Goal: Task Accomplishment & Management: Use online tool/utility

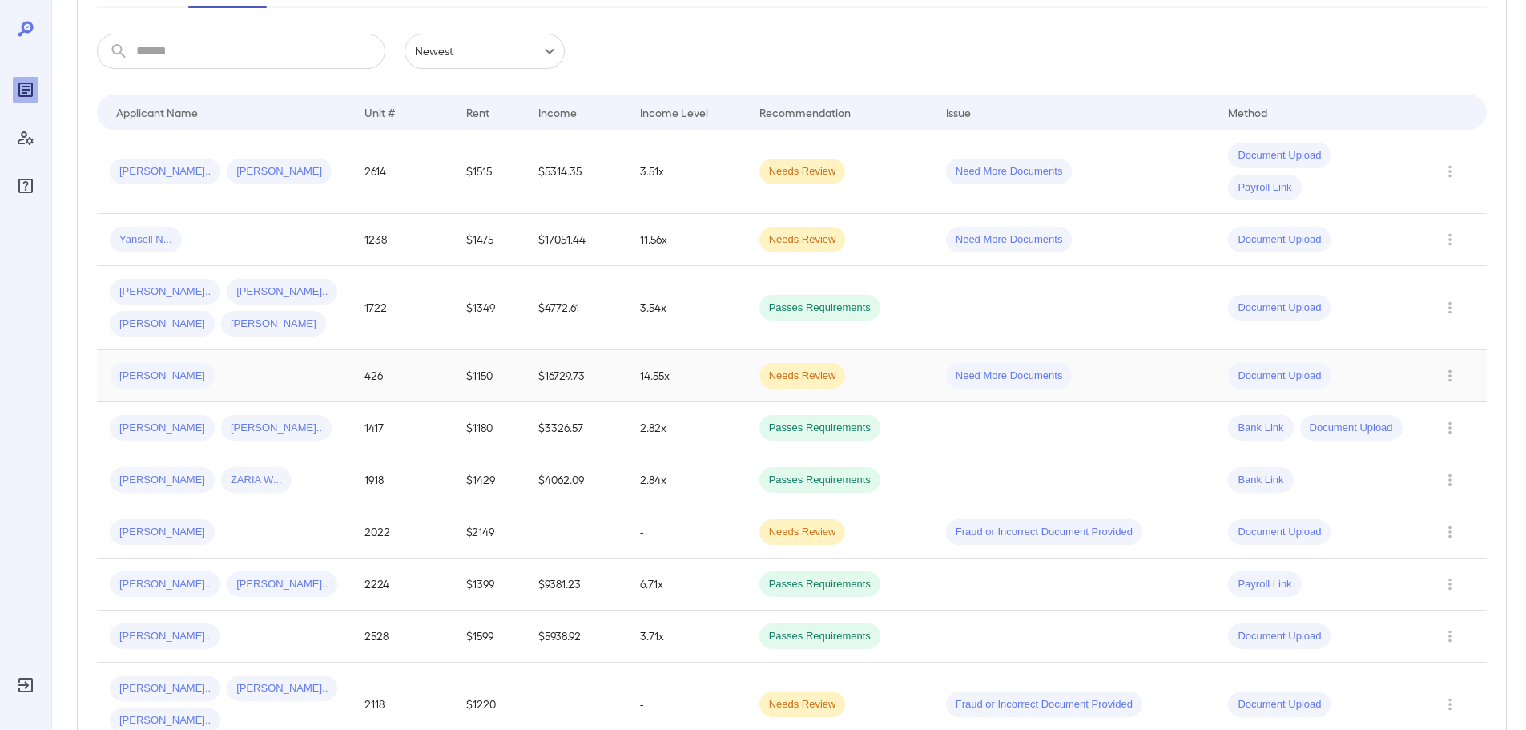
scroll to position [320, 0]
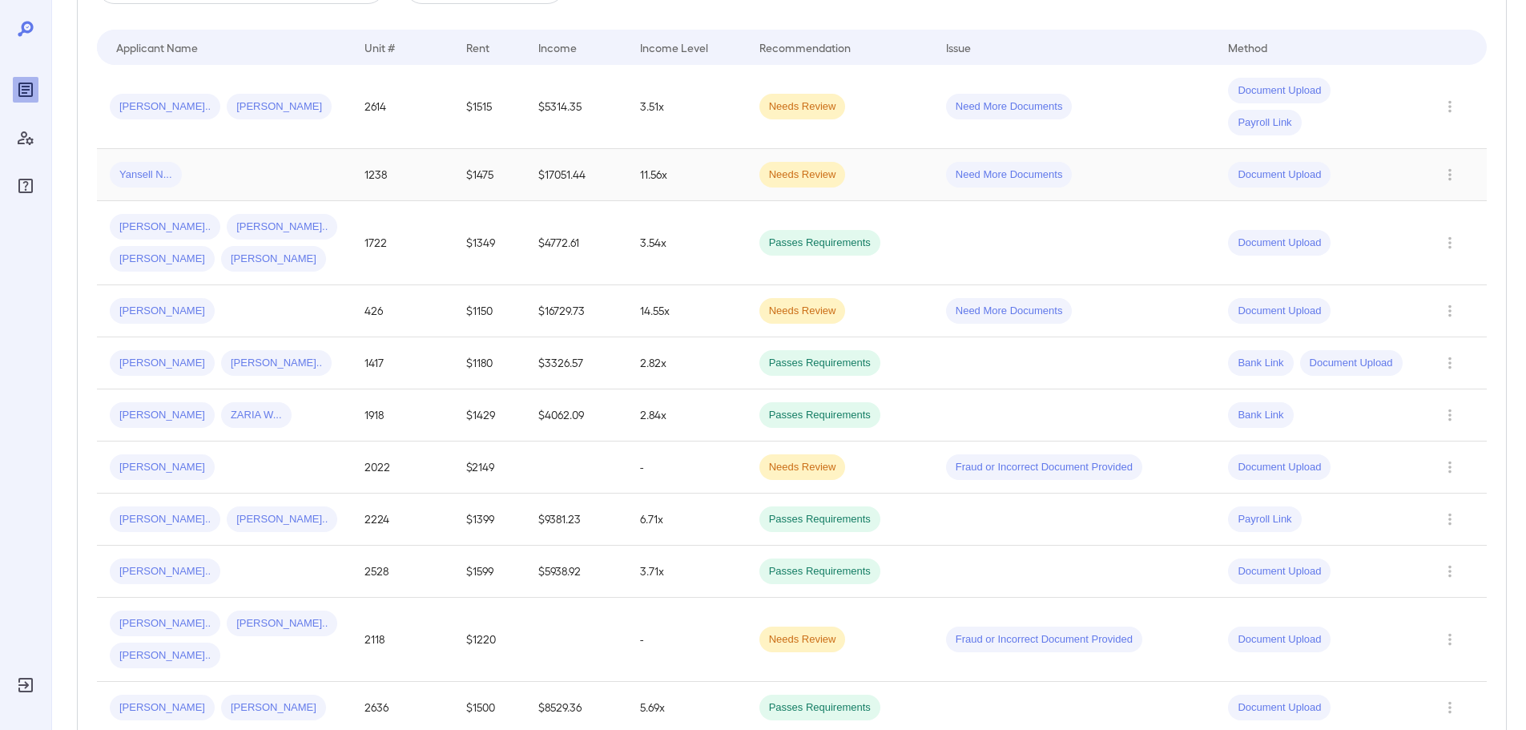
click at [219, 177] on div "Yansell N..." at bounding box center [224, 175] width 229 height 26
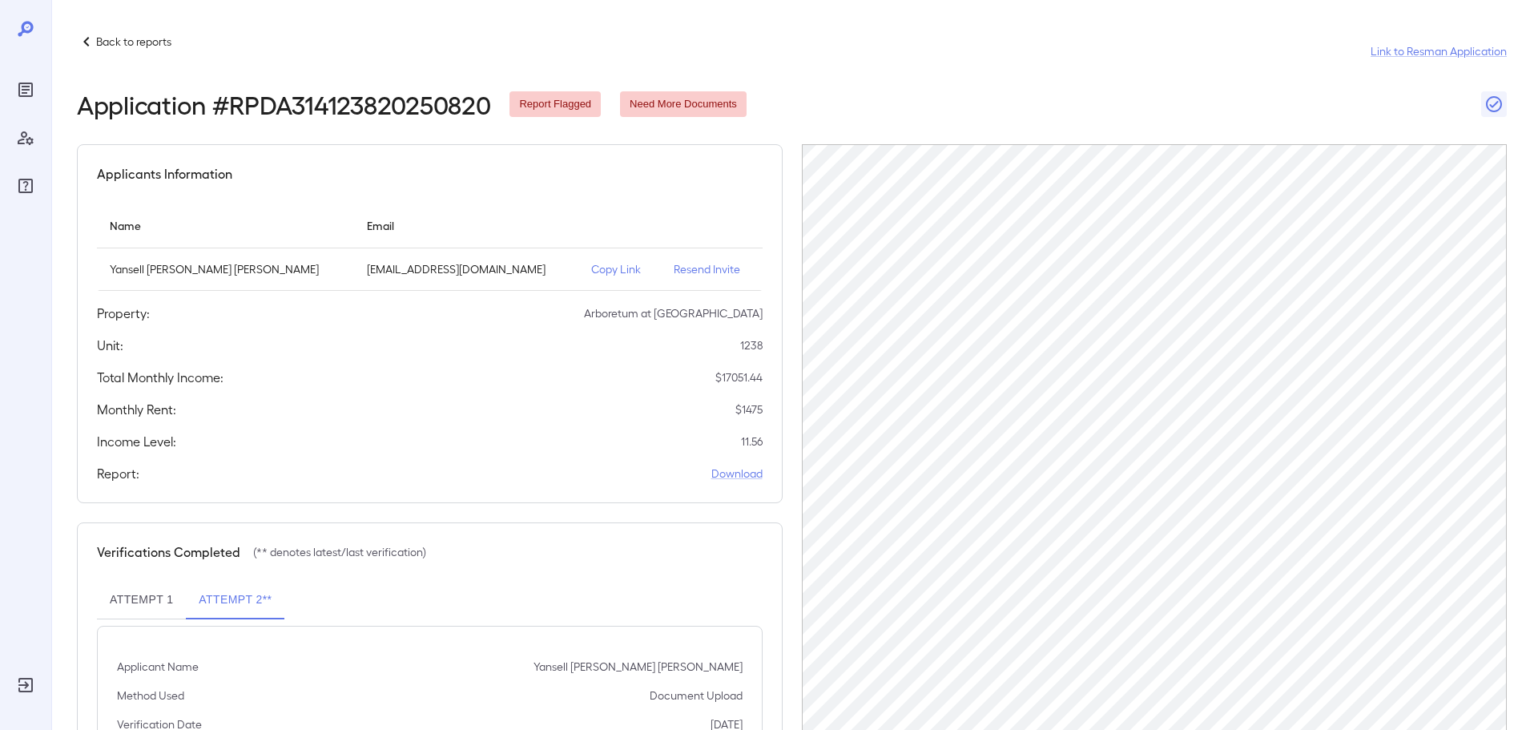
click at [617, 271] on p "Copy Link" at bounding box center [619, 269] width 57 height 16
